Goal: Transaction & Acquisition: Obtain resource

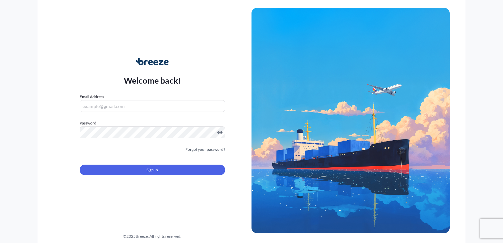
type input "[EMAIL_ADDRESS][DOMAIN_NAME]"
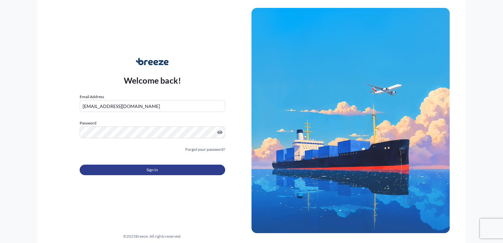
click at [169, 169] on button "Sign In" at bounding box center [153, 170] width 146 height 11
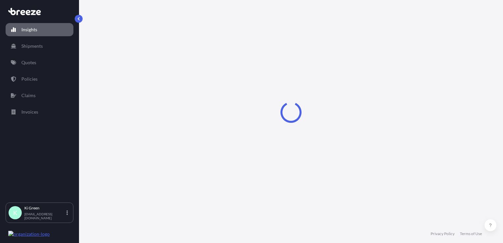
select select "2025"
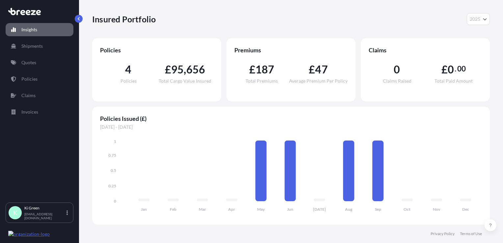
click at [47, 60] on link "Quotes" at bounding box center [40, 62] width 68 height 13
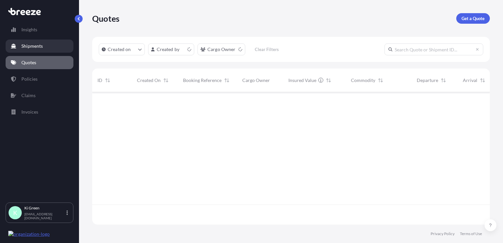
scroll to position [131, 392]
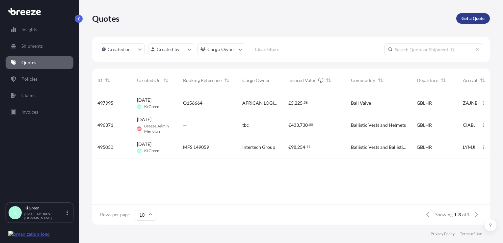
click at [467, 17] on p "Get a Quote" at bounding box center [473, 18] width 23 height 7
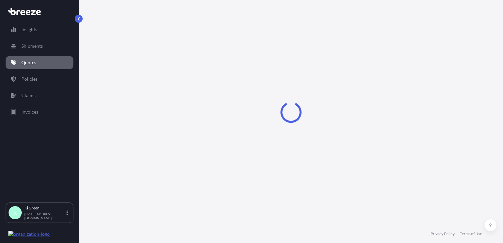
scroll to position [10, 0]
select select "Sea"
select select "1"
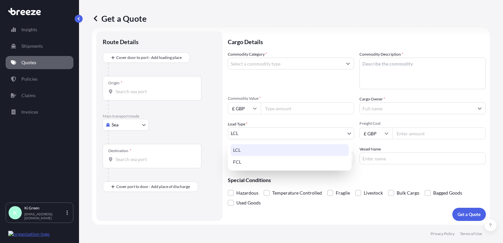
click at [298, 135] on body "Insights Shipments Quotes Policies Claims Invoices K Ki Green ki@meridianfreigh…" at bounding box center [251, 121] width 503 height 243
click at [26, 14] on icon at bounding box center [24, 11] width 33 height 7
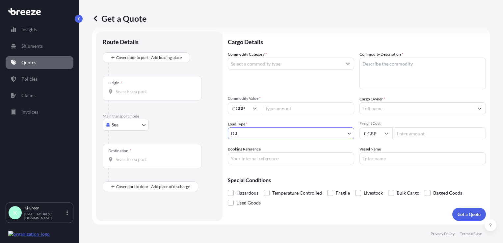
click at [19, 14] on icon at bounding box center [24, 11] width 33 height 7
click at [20, 9] on icon at bounding box center [24, 11] width 33 height 7
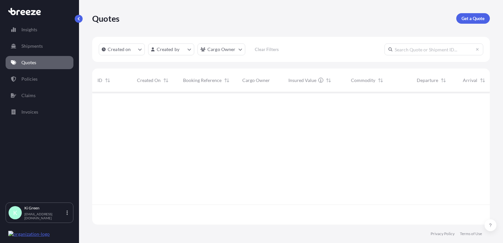
scroll to position [131, 392]
select select "2025"
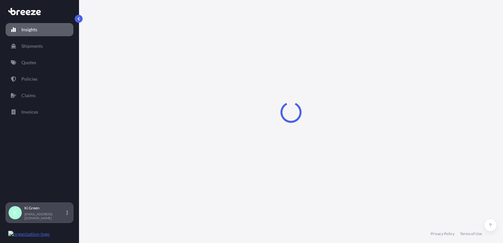
click at [29, 223] on div "K Ki Green [EMAIL_ADDRESS][DOMAIN_NAME]" at bounding box center [40, 213] width 68 height 20
select select "2025"
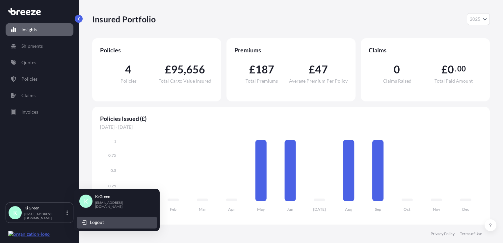
click at [107, 221] on button "Logout" at bounding box center [117, 223] width 80 height 12
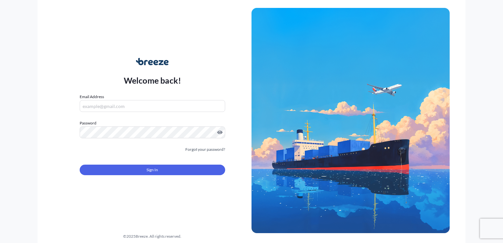
type input "[EMAIL_ADDRESS][DOMAIN_NAME]"
click at [174, 100] on input "[EMAIL_ADDRESS][DOMAIN_NAME]" at bounding box center [153, 106] width 146 height 12
click at [59, 135] on div "Welcome back! Email Address [EMAIL_ADDRESS][DOMAIN_NAME] Password Must include:…" at bounding box center [152, 120] width 198 height 151
click at [157, 109] on input "[EMAIL_ADDRESS][DOMAIN_NAME]" at bounding box center [153, 106] width 146 height 12
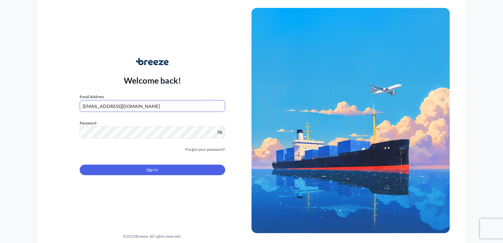
click at [157, 109] on input "[EMAIL_ADDRESS][DOMAIN_NAME]" at bounding box center [153, 106] width 146 height 12
